Goal: Task Accomplishment & Management: Use online tool/utility

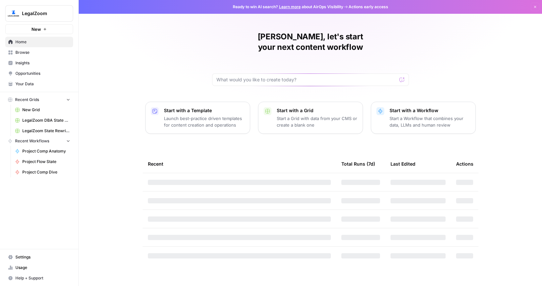
click at [26, 45] on link "Home" at bounding box center [39, 42] width 68 height 10
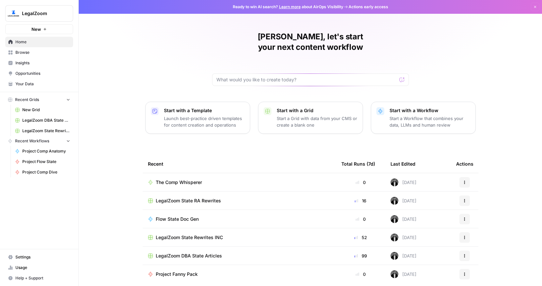
click at [193, 179] on span "The Comp Whisperer" at bounding box center [179, 182] width 46 height 7
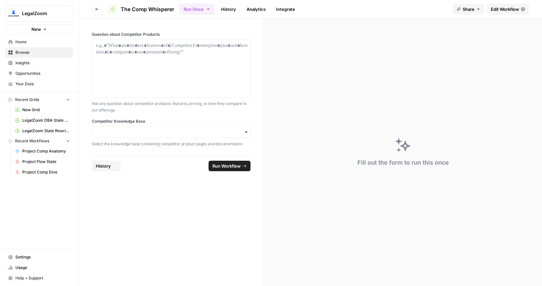
click at [504, 13] on link "Edit Workflow" at bounding box center [508, 9] width 42 height 10
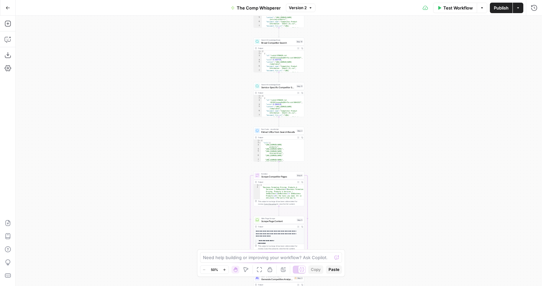
click at [520, 11] on button "Actions" at bounding box center [517, 8] width 10 height 10
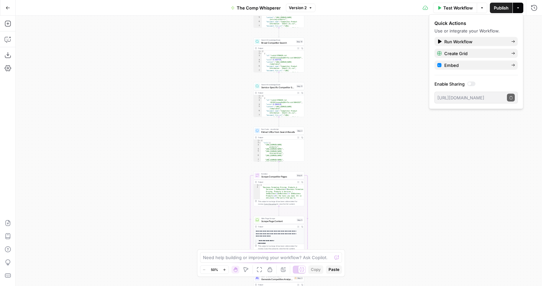
click at [475, 85] on div at bounding box center [471, 84] width 8 height 5
click at [510, 98] on icon "button" at bounding box center [511, 98] width 4 height 4
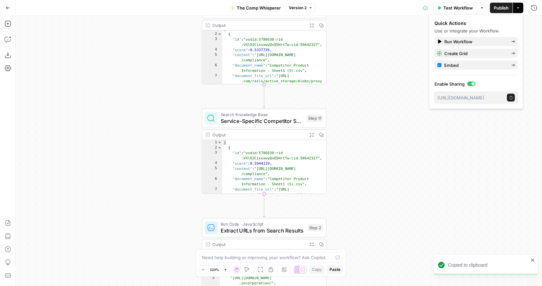
scroll to position [3, 0]
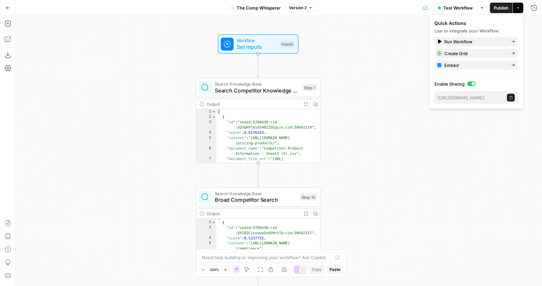
click at [510, 97] on icon "button" at bounding box center [511, 98] width 4 height 4
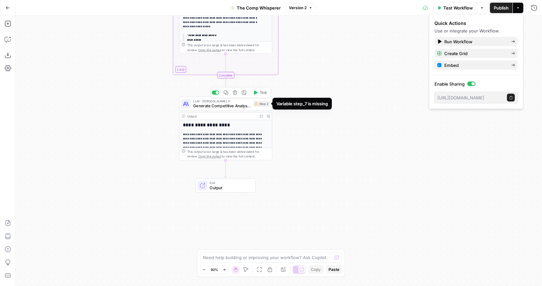
click at [259, 105] on div "Step 3" at bounding box center [261, 104] width 16 height 6
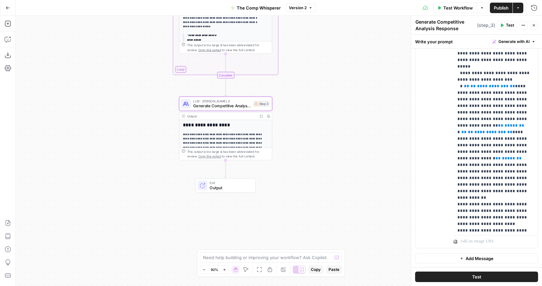
scroll to position [166, 0]
drag, startPoint x: 503, startPoint y: 138, endPoint x: 456, endPoint y: 68, distance: 83.8
click at [456, 68] on div "**********" at bounding box center [495, 98] width 84 height 267
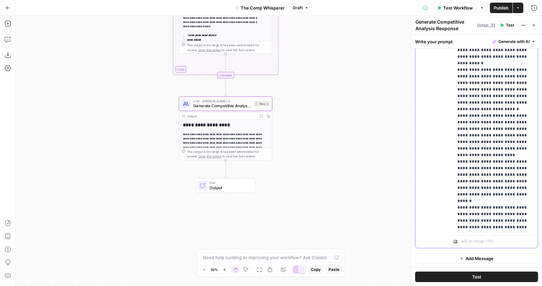
scroll to position [623, 0]
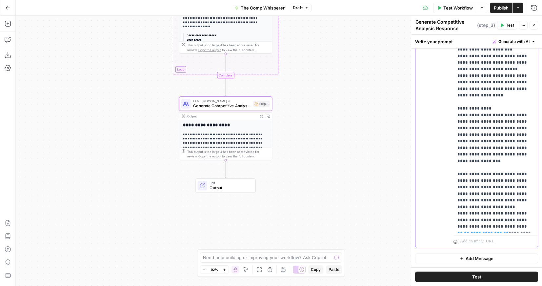
drag, startPoint x: 521, startPoint y: 166, endPoint x: 487, endPoint y: 148, distance: 38.2
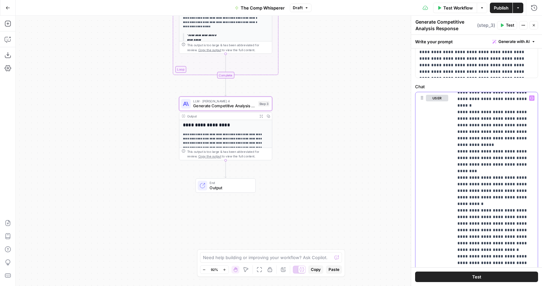
scroll to position [110, 0]
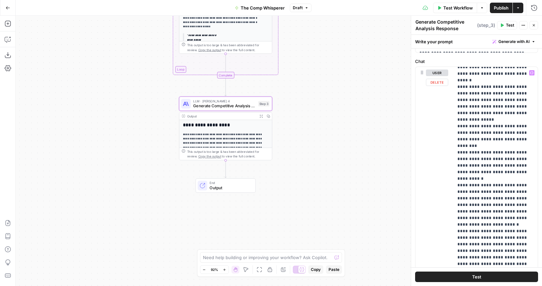
click at [361, 100] on div "Workflow Set Inputs Inputs Search Knowledge Base Search Competitor Knowledge Ba…" at bounding box center [279, 151] width 526 height 270
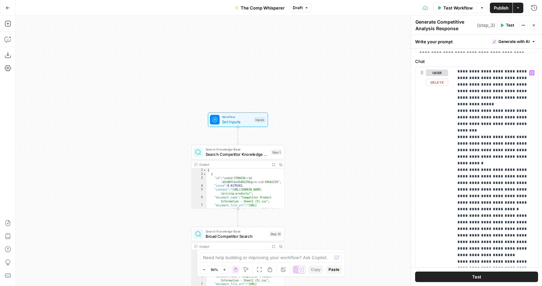
scroll to position [396, 0]
